Goal: Find specific page/section: Find specific page/section

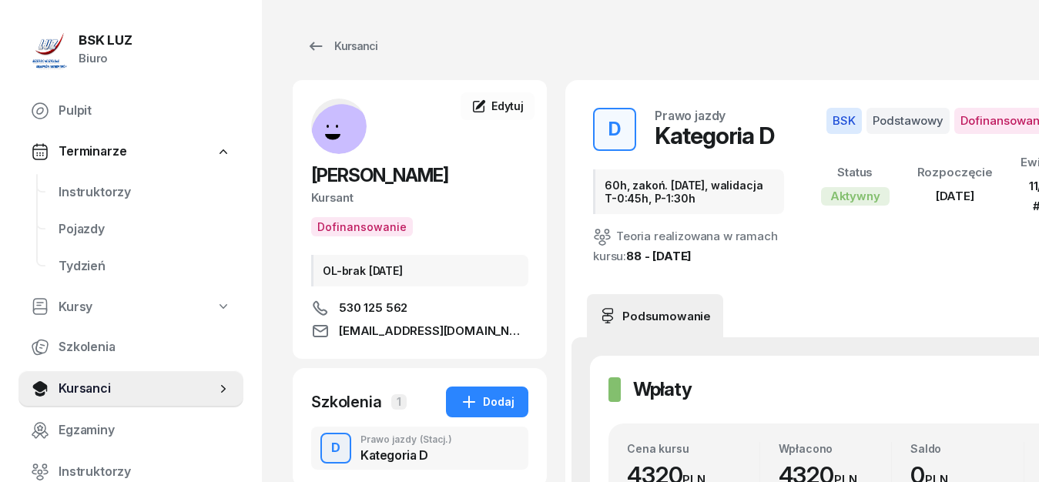
scroll to position [1492, 0]
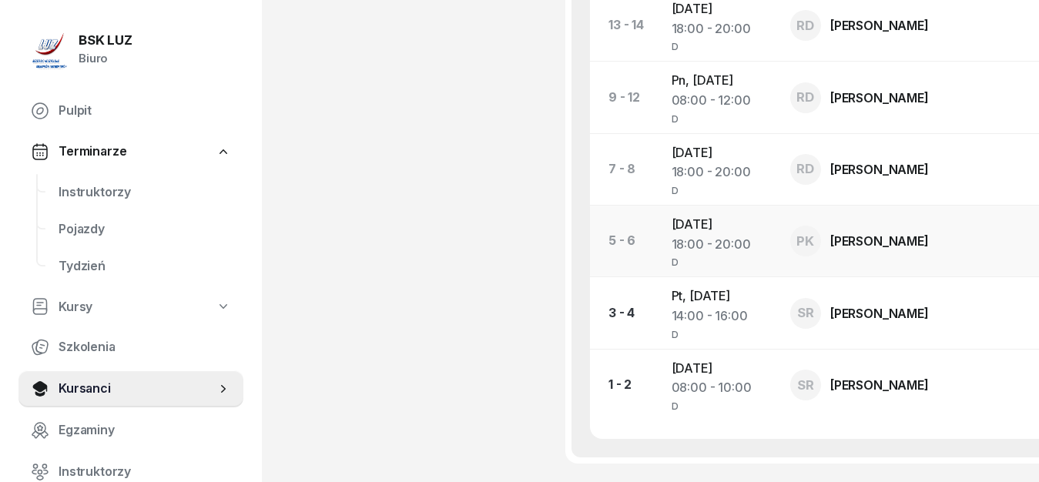
click at [727, 267] on div "D" at bounding box center [718, 260] width 94 height 13
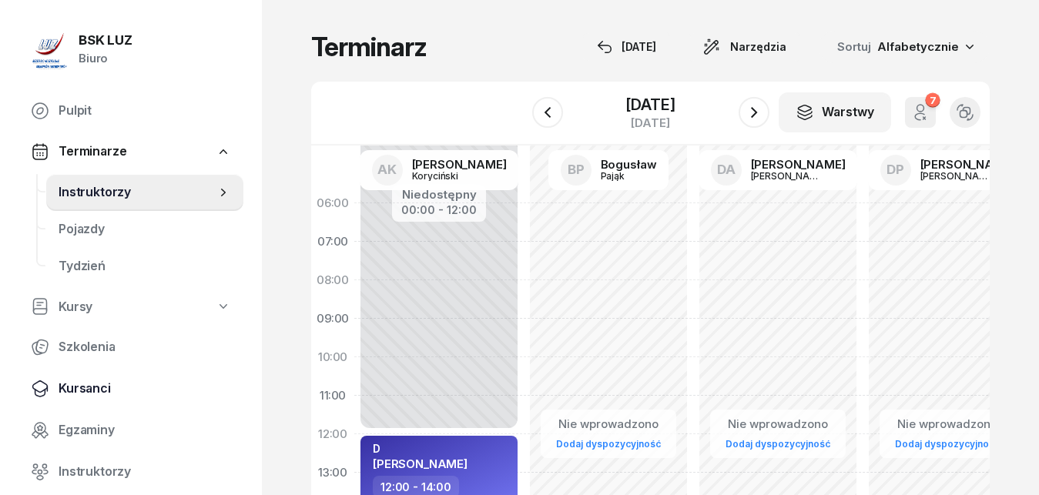
click at [82, 390] on span "Kursanci" at bounding box center [145, 389] width 172 height 20
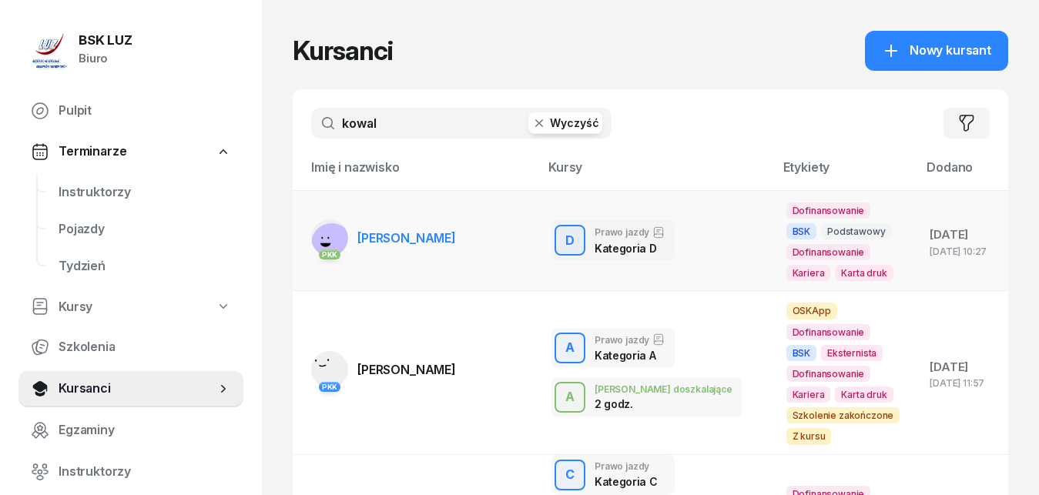
click at [411, 233] on span "[PERSON_NAME]" at bounding box center [406, 237] width 99 height 15
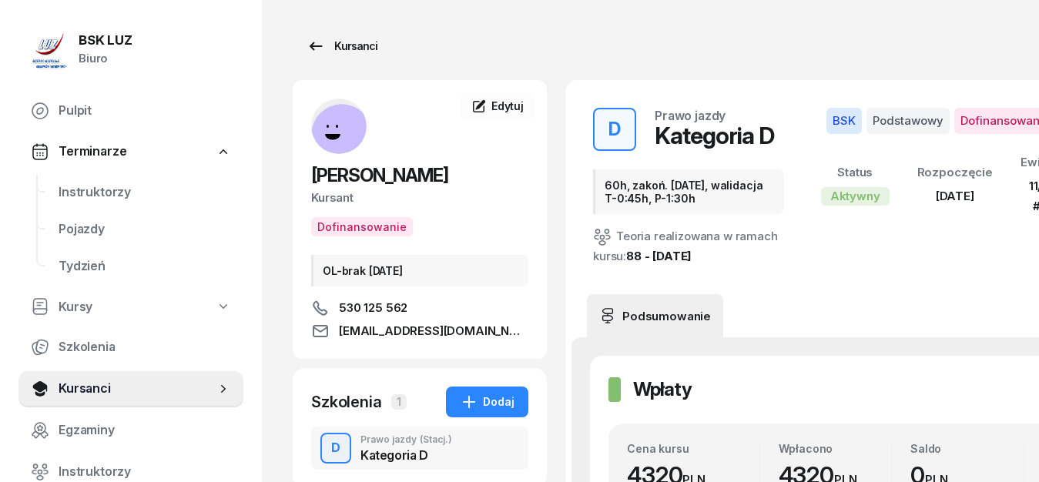
click at [316, 43] on icon at bounding box center [315, 46] width 18 height 18
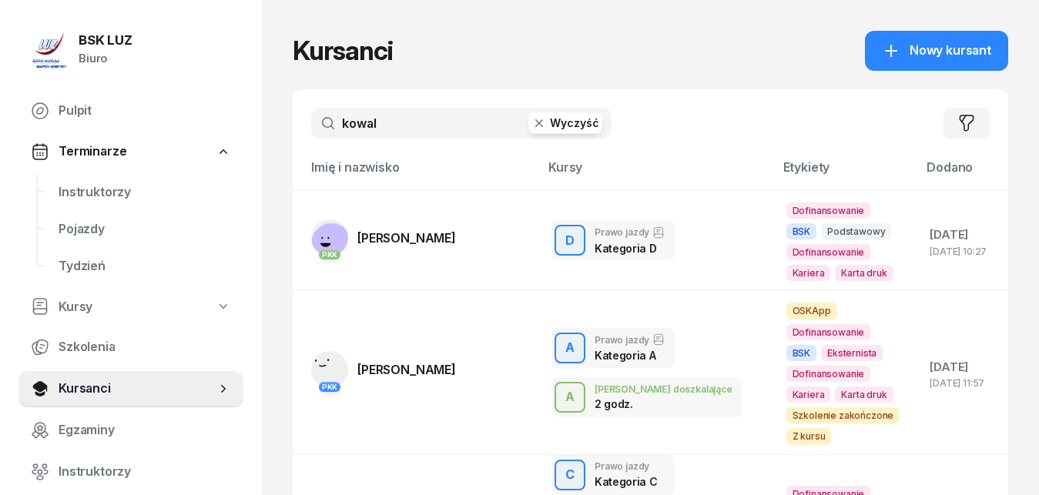
drag, startPoint x: 392, startPoint y: 124, endPoint x: 301, endPoint y: 119, distance: 91.0
click at [311, 119] on input "kowal" at bounding box center [461, 123] width 300 height 31
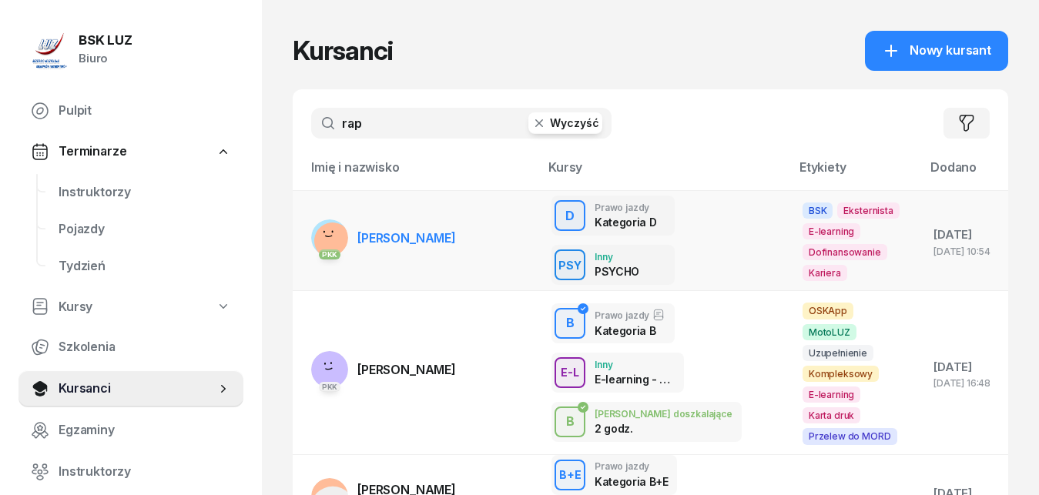
type input "rap"
click at [389, 236] on span "[PERSON_NAME]" at bounding box center [406, 237] width 99 height 15
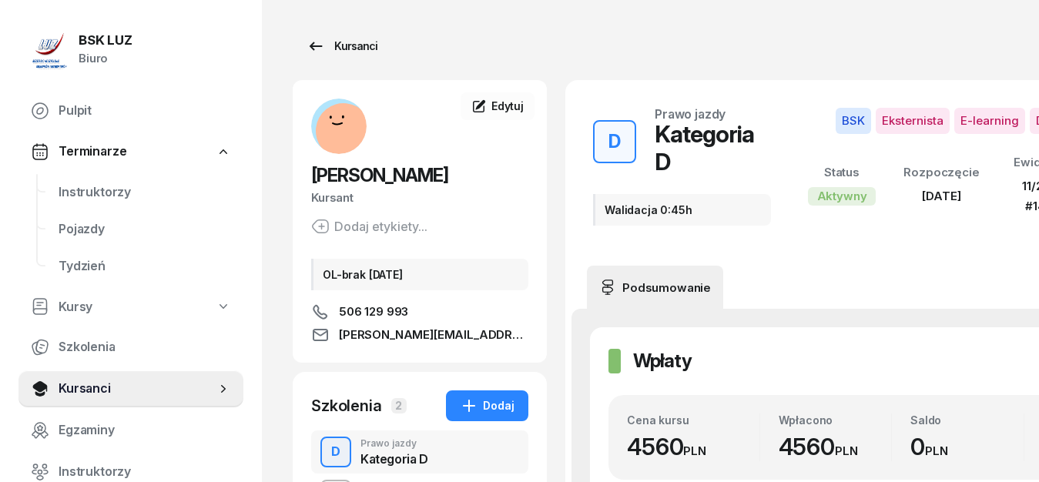
click at [313, 46] on icon at bounding box center [316, 46] width 13 height 8
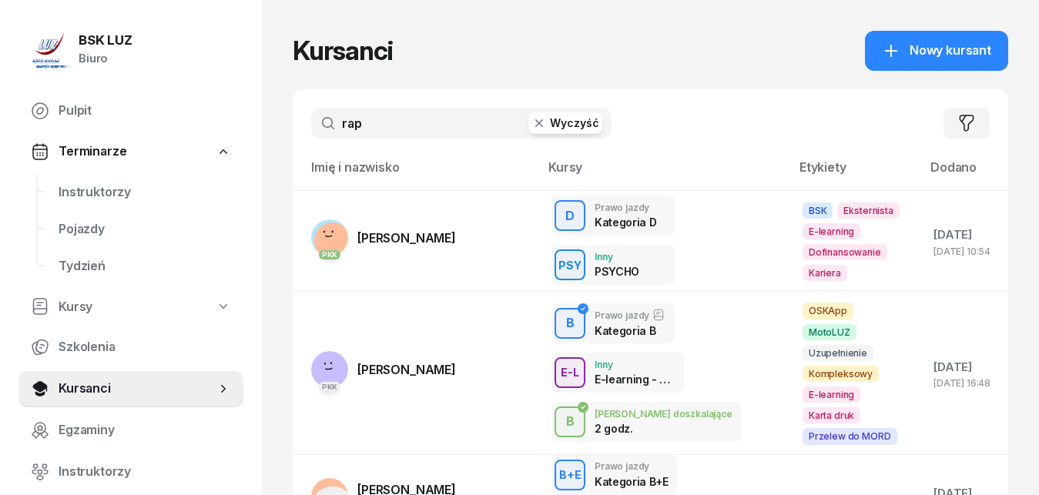
drag, startPoint x: 371, startPoint y: 125, endPoint x: 306, endPoint y: 115, distance: 66.2
click at [311, 115] on input "rap" at bounding box center [461, 123] width 300 height 31
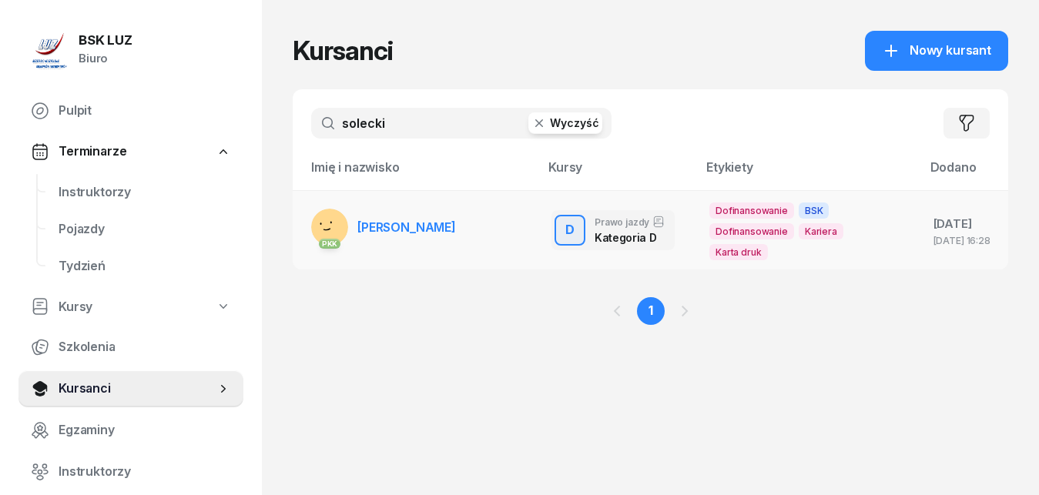
type input "solecki"
click at [391, 226] on span "[PERSON_NAME]" at bounding box center [406, 226] width 99 height 15
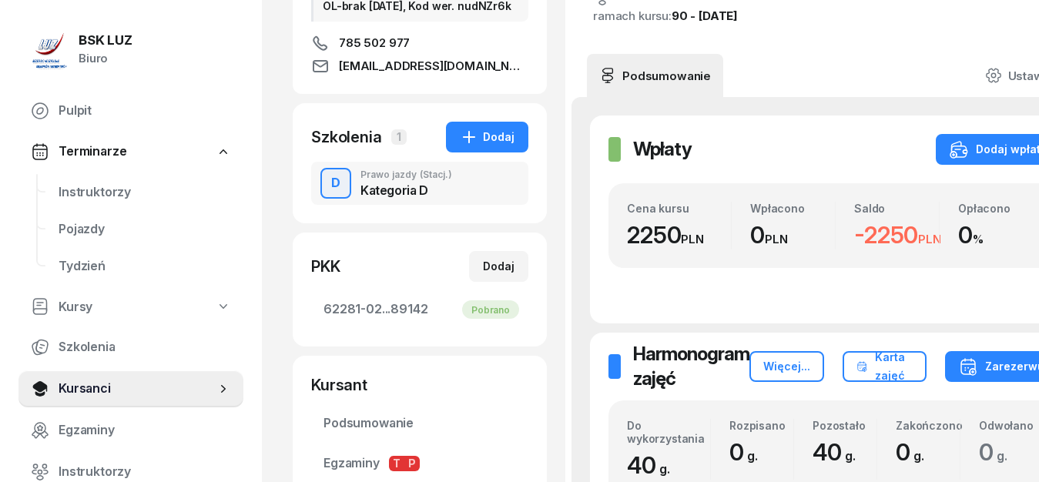
scroll to position [110, 0]
